Goal: Task Accomplishment & Management: Use online tool/utility

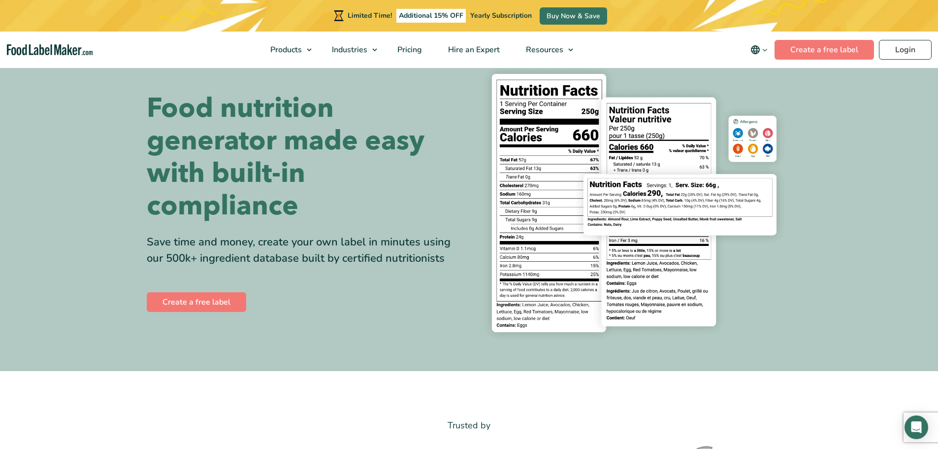
scroll to position [49, 0]
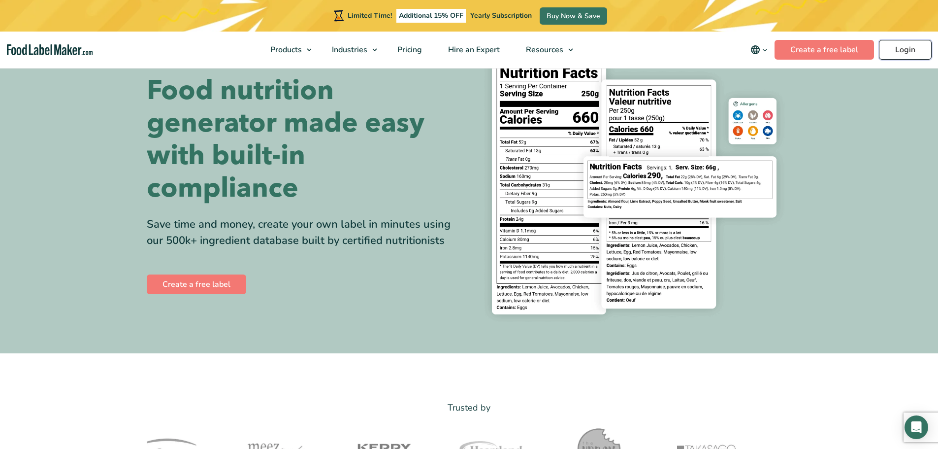
click at [895, 50] on link "Login" at bounding box center [905, 50] width 53 height 20
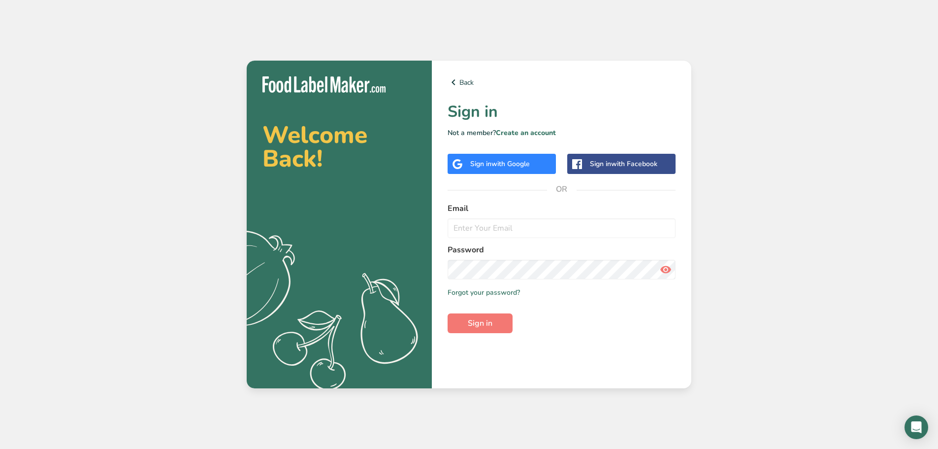
click at [520, 158] on div "Sign in with Google" at bounding box center [502, 164] width 108 height 20
